Goal: Navigation & Orientation: Find specific page/section

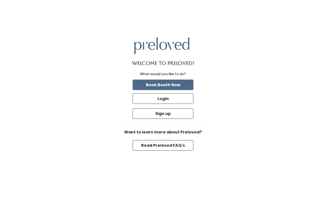
click at [180, 104] on button "Login" at bounding box center [163, 98] width 61 height 11
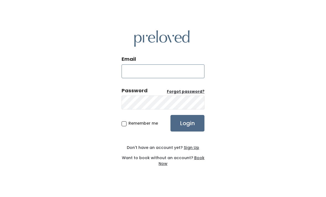
type input "rexburg.store@preloved.love"
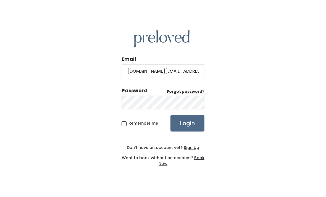
click at [187, 132] on input "Login" at bounding box center [188, 123] width 34 height 17
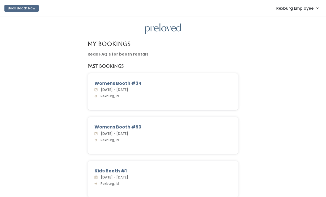
click at [299, 9] on span "Rexburg Employee" at bounding box center [294, 8] width 37 height 6
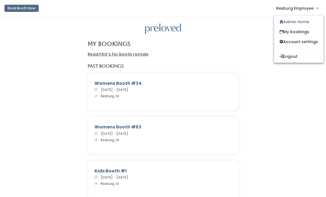
click at [313, 22] on link "Admin Home" at bounding box center [298, 22] width 49 height 10
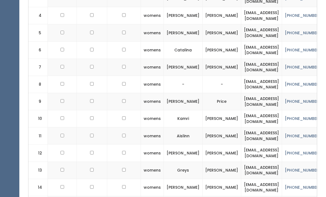
scroll to position [255, 0]
